Goal: Information Seeking & Learning: Check status

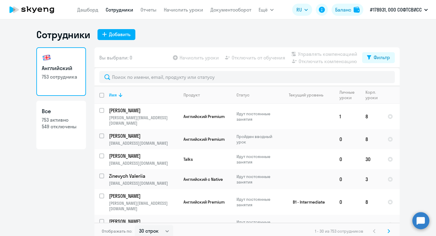
select select "30"
click at [128, 12] on link "Сотрудники" at bounding box center [120, 10] width 28 height 6
click at [151, 9] on link "Отчеты" at bounding box center [149, 10] width 16 height 6
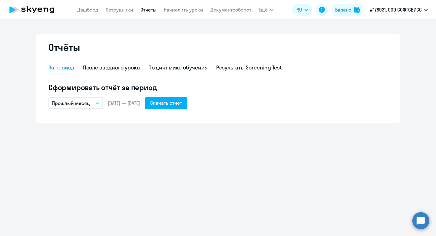
click at [95, 102] on button "Прошлый месяц" at bounding box center [75, 103] width 55 height 12
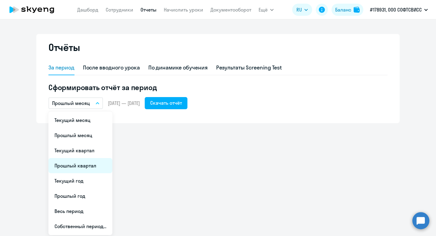
click at [84, 165] on li "Прошлый квартал" at bounding box center [80, 165] width 64 height 15
